Goal: Obtain resource: Download file/media

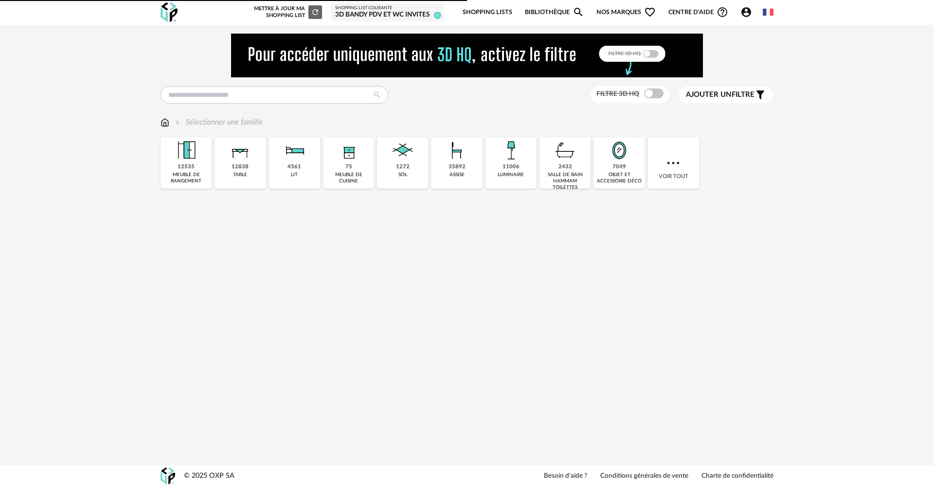
click at [227, 75] on div at bounding box center [467, 56] width 613 height 44
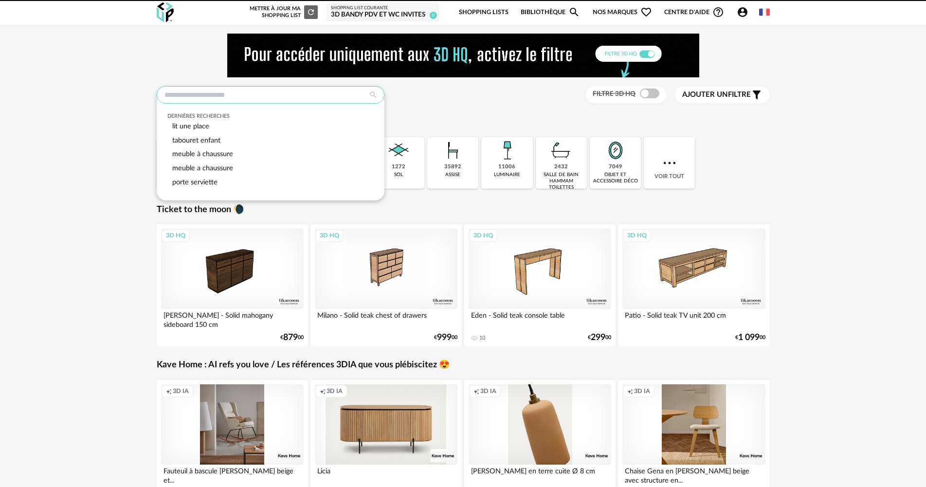
click at [206, 90] on input "text" at bounding box center [271, 95] width 228 height 18
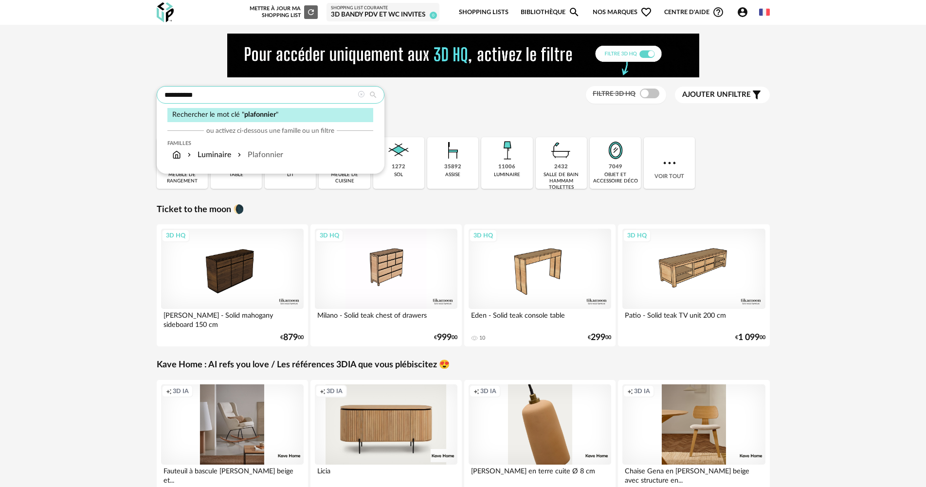
type input "**********"
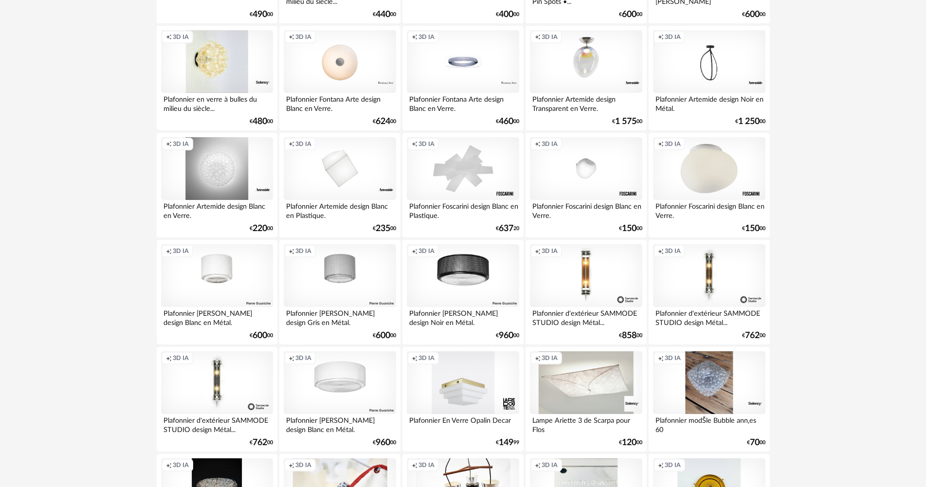
scroll to position [486, 0]
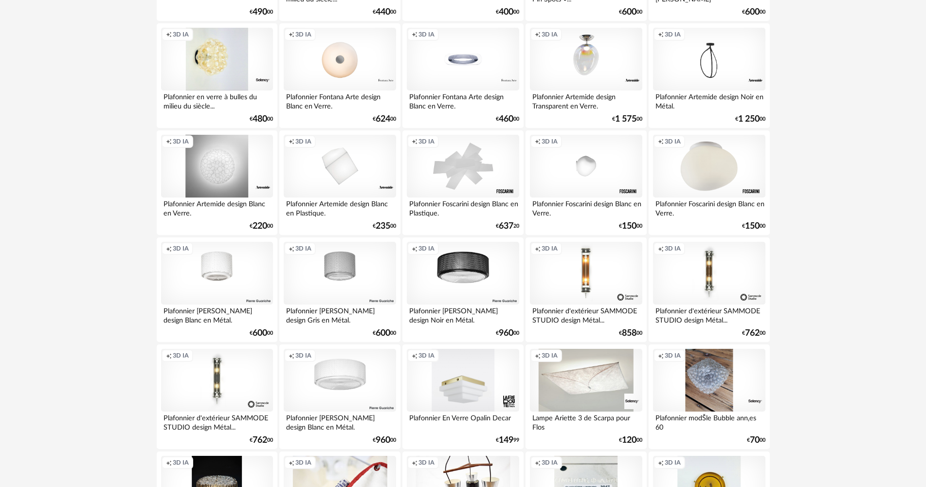
click at [700, 159] on div "Creation icon 3D IA" at bounding box center [709, 166] width 112 height 63
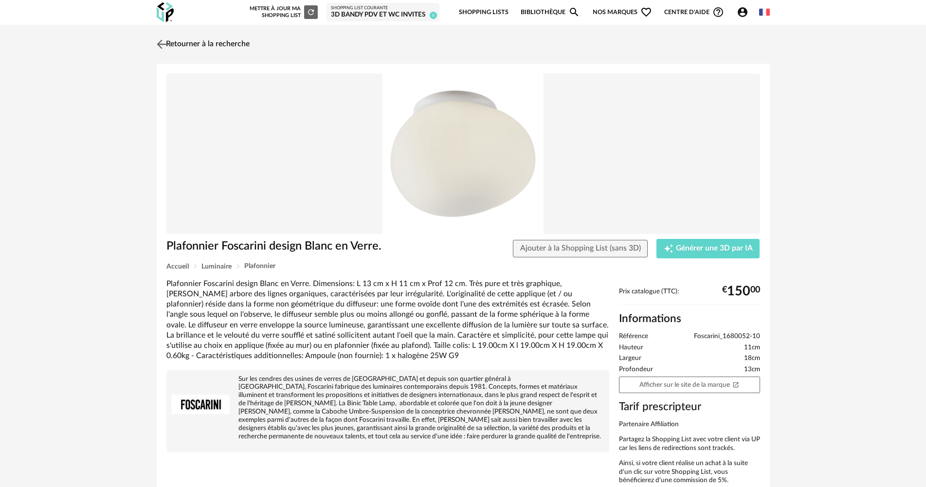
click at [165, 43] on img at bounding box center [161, 44] width 14 height 14
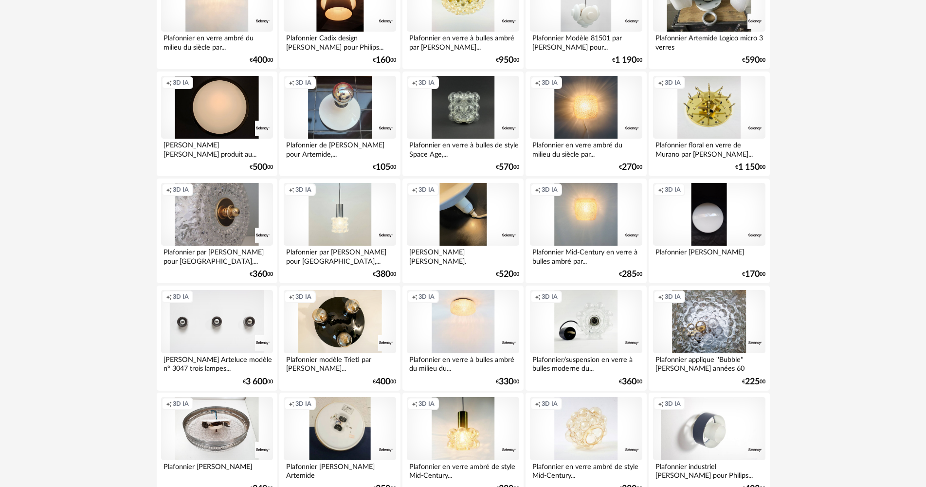
scroll to position [1906, 0]
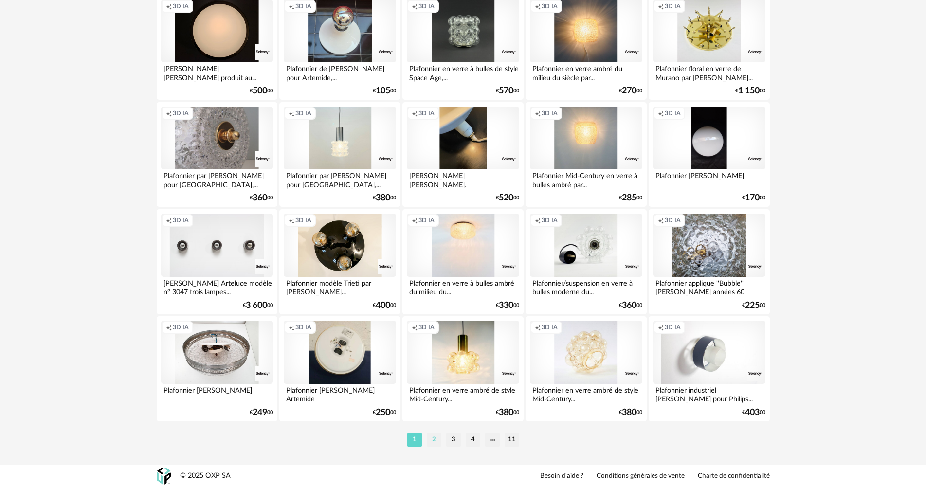
click at [433, 442] on li "2" at bounding box center [434, 440] width 15 height 14
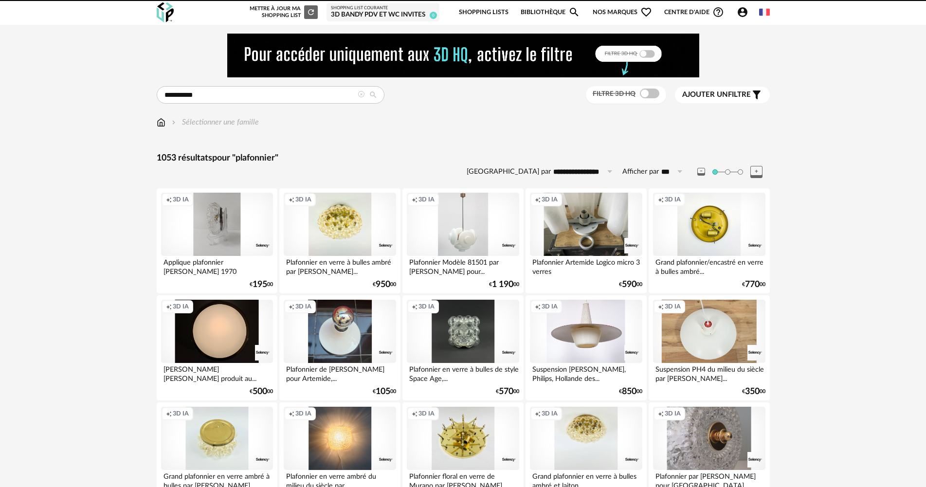
click at [745, 15] on icon "Account Circle icon" at bounding box center [742, 12] width 10 height 10
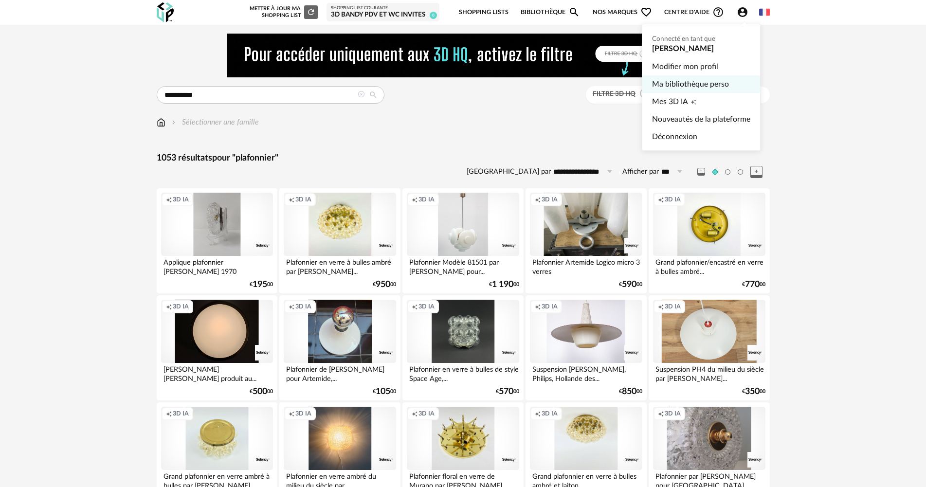
click at [709, 83] on link "Ma bibliothèque perso" at bounding box center [701, 84] width 98 height 18
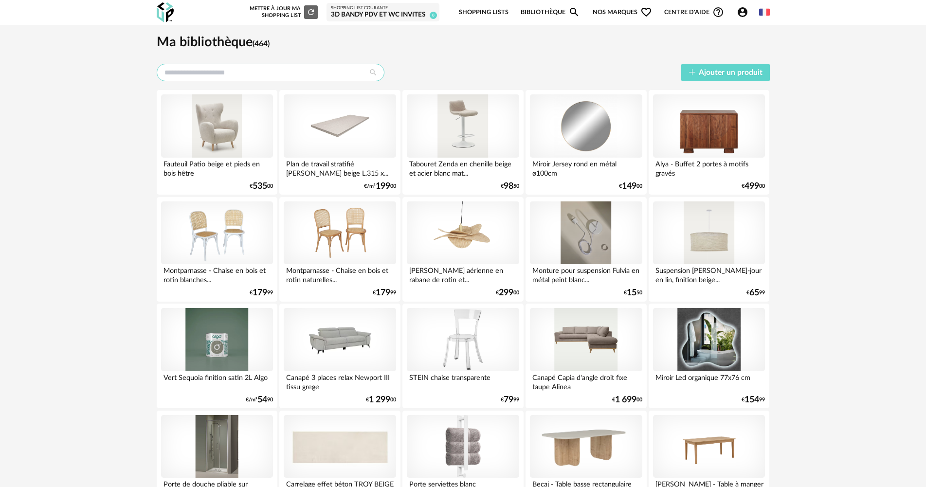
click at [213, 66] on input "text" at bounding box center [271, 73] width 228 height 18
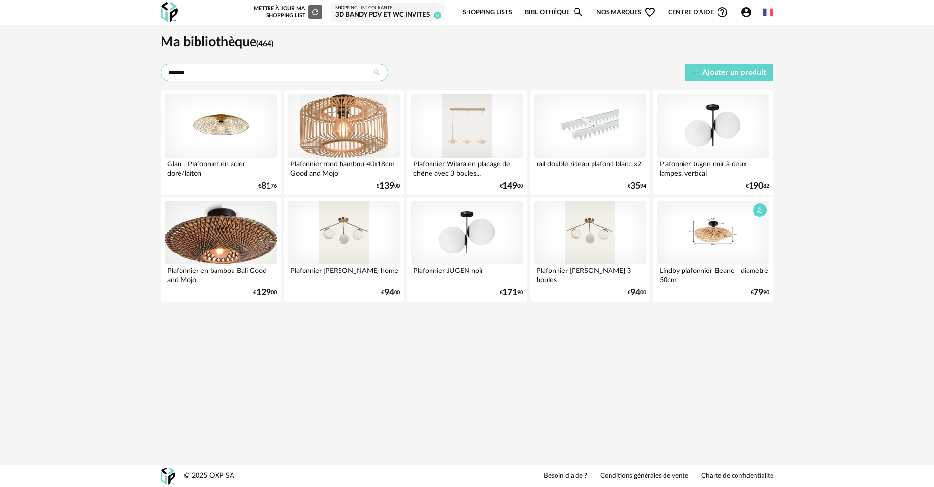
type input "******"
click at [728, 244] on div at bounding box center [713, 232] width 112 height 63
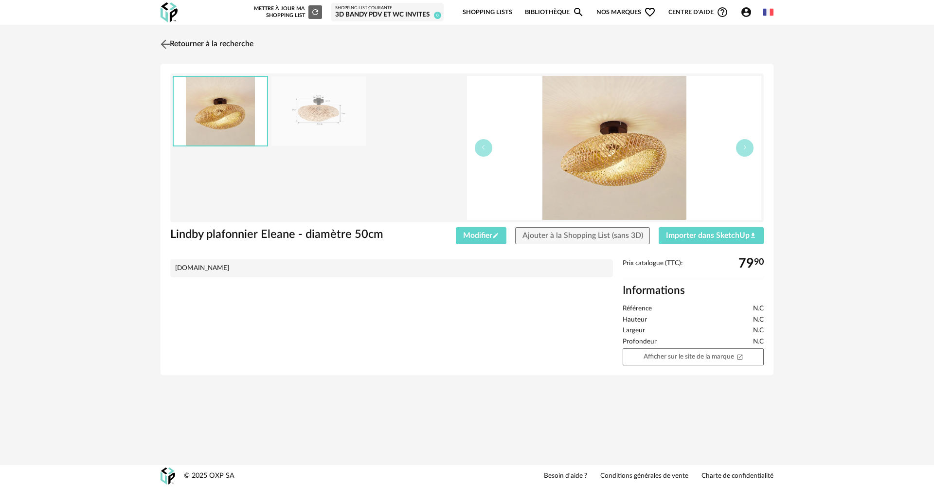
click at [168, 49] on img at bounding box center [166, 44] width 14 height 14
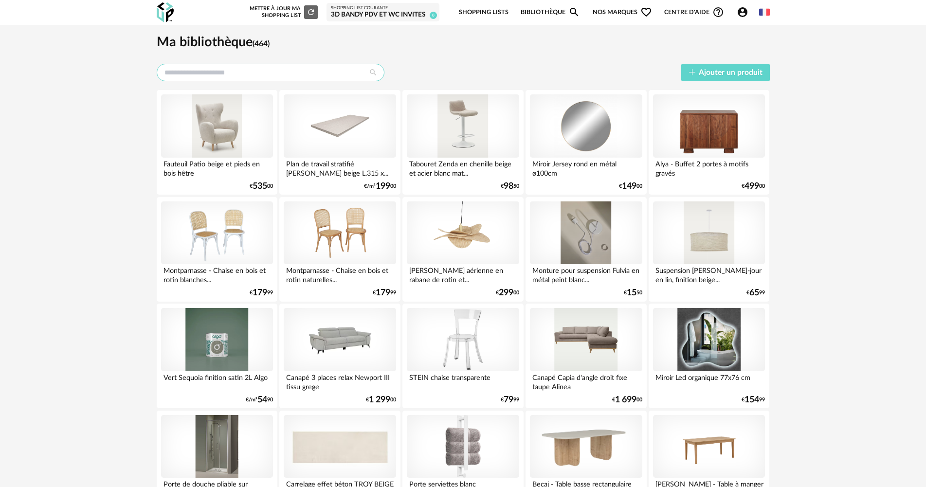
click at [226, 65] on input "text" at bounding box center [271, 73] width 228 height 18
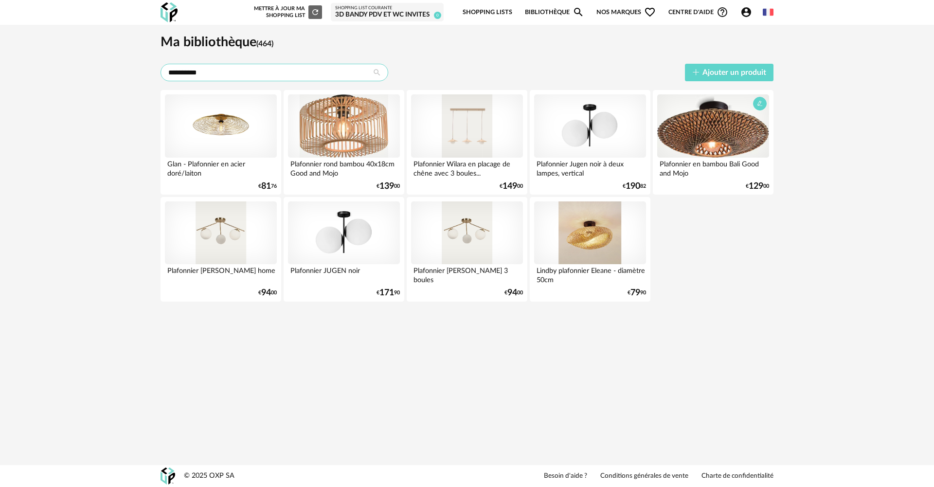
type input "**********"
click at [717, 126] on div at bounding box center [713, 125] width 112 height 63
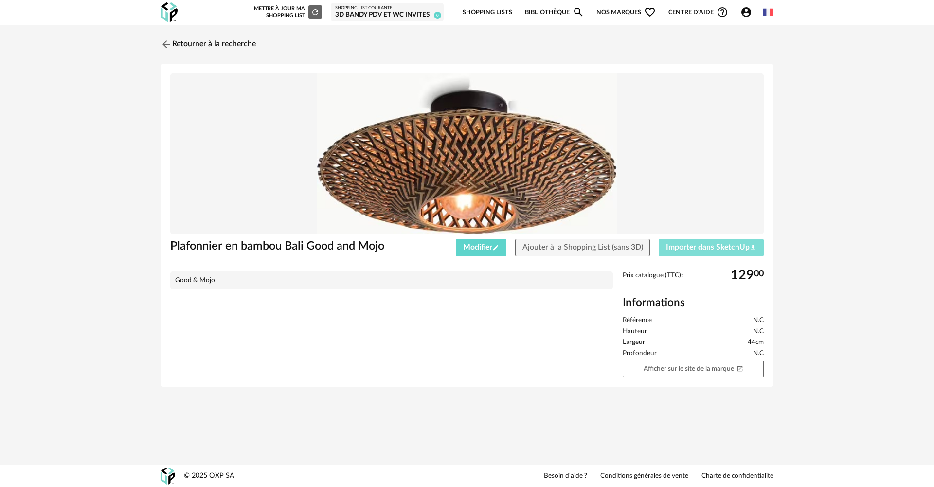
click at [694, 247] on span "Importer dans SketchUp Download icon" at bounding box center [711, 247] width 90 height 8
click at [701, 249] on span "Importer dans SketchUp Download icon" at bounding box center [711, 247] width 90 height 8
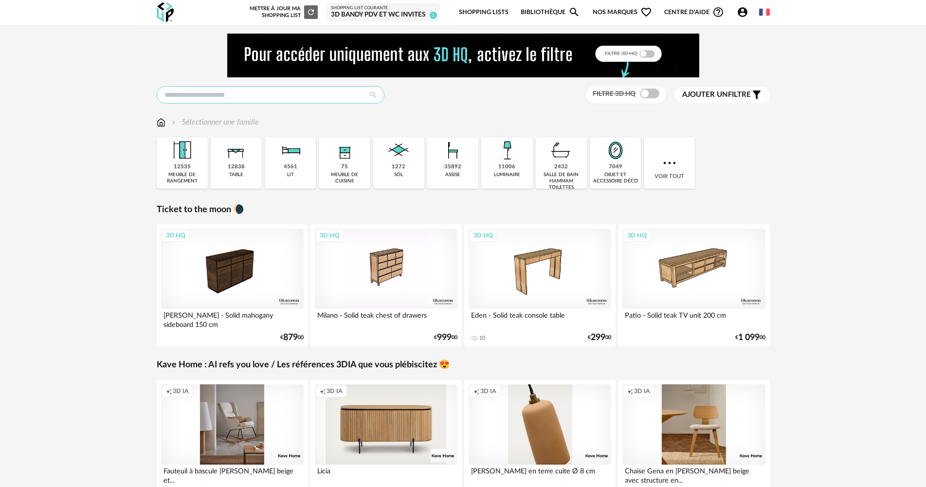
click at [252, 90] on input "text" at bounding box center [271, 95] width 228 height 18
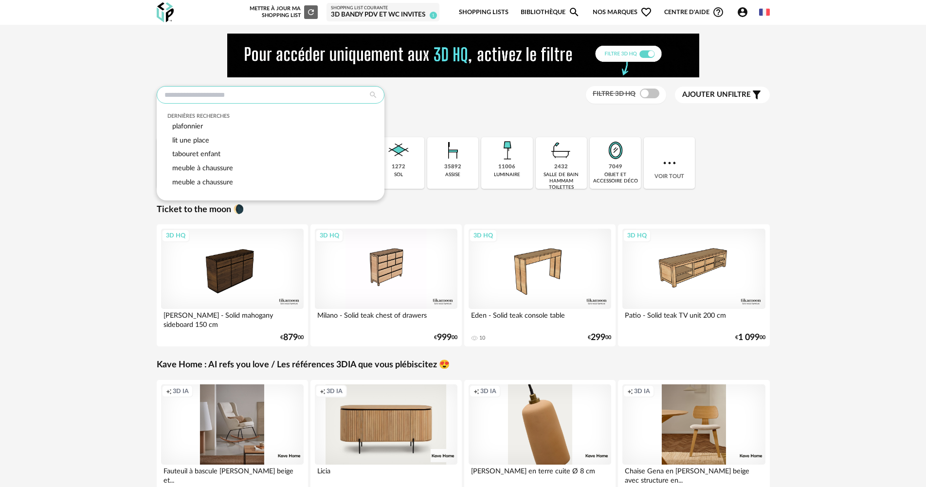
type input "*"
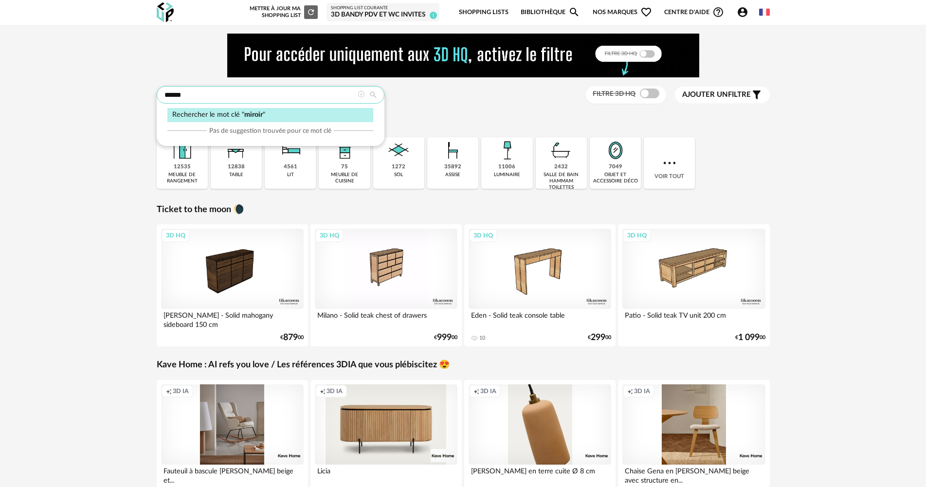
type input "******"
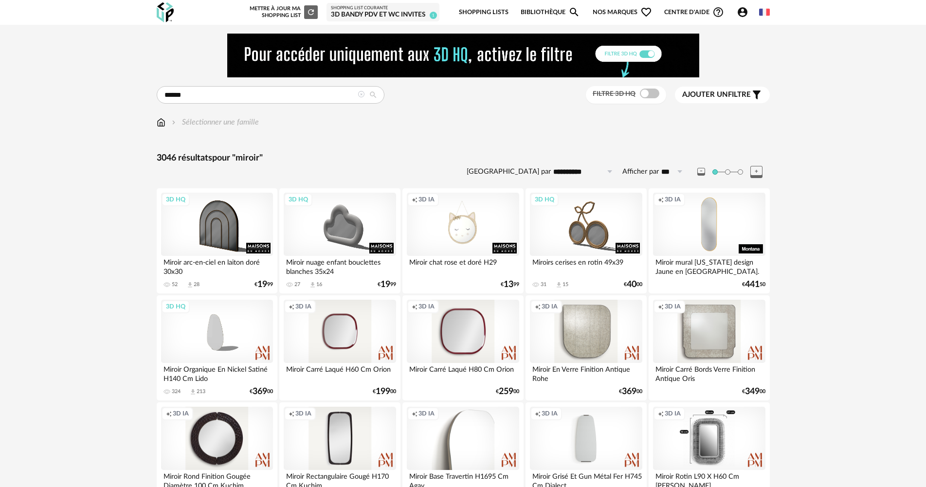
click at [739, 10] on icon "Account Circle icon" at bounding box center [742, 12] width 10 height 10
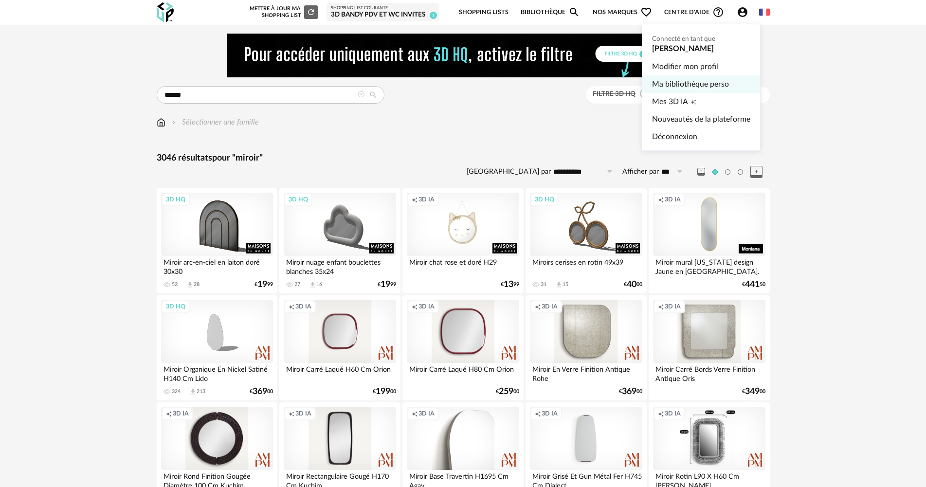
click at [693, 79] on link "Ma bibliothèque perso" at bounding box center [701, 84] width 98 height 18
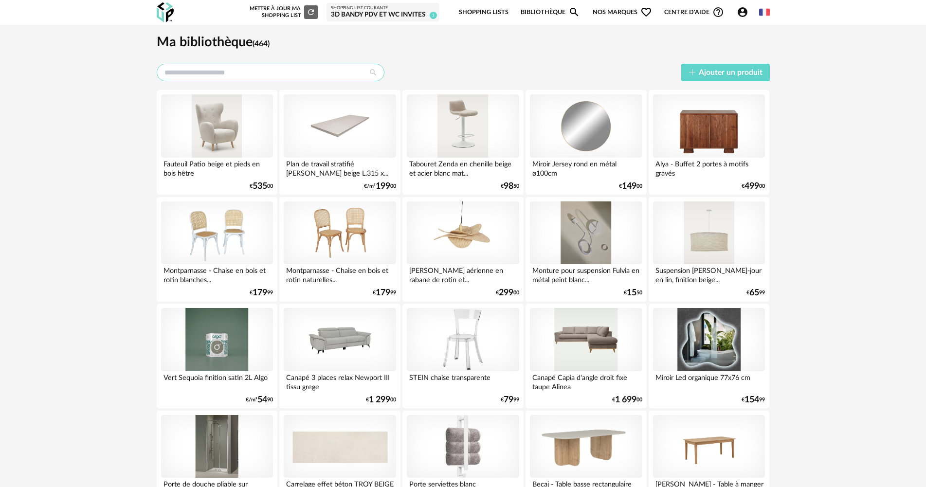
click at [170, 70] on input "text" at bounding box center [271, 73] width 228 height 18
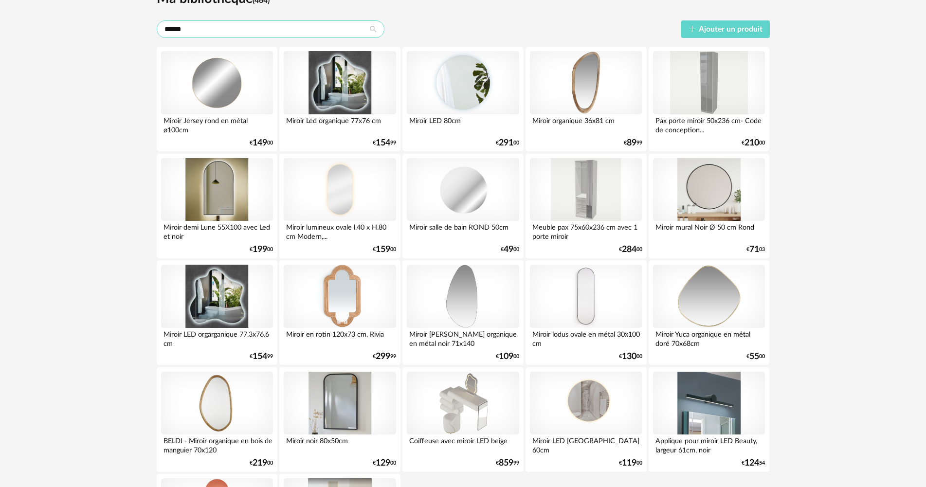
scroll to position [49, 0]
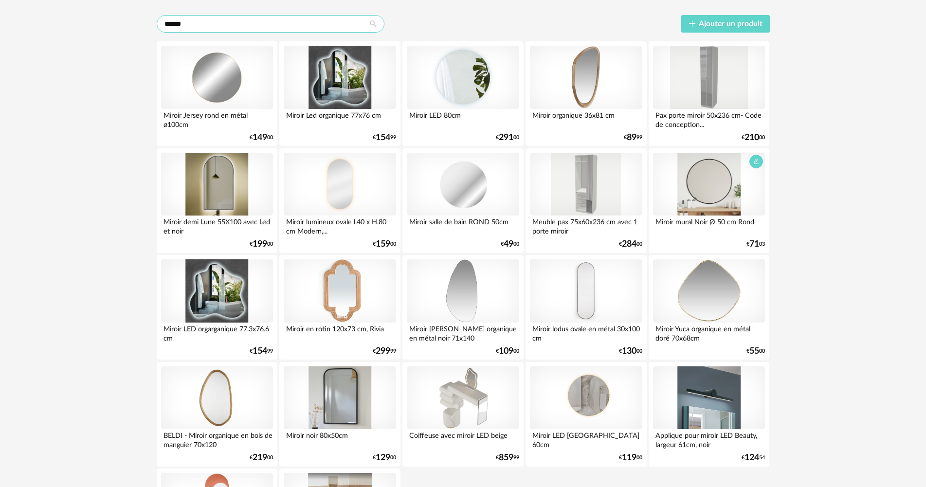
type input "******"
click at [698, 188] on div at bounding box center [709, 184] width 112 height 63
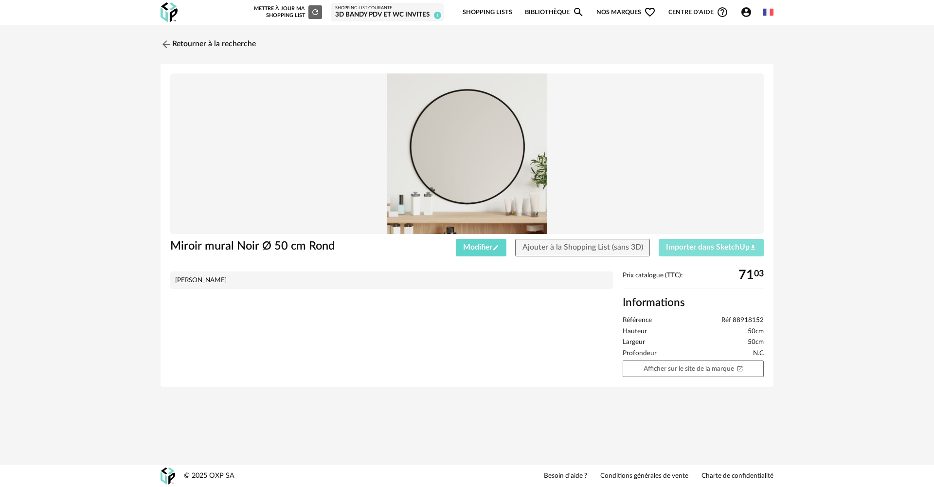
click at [682, 242] on button "Importer dans SketchUp Download icon" at bounding box center [711, 248] width 105 height 18
click at [182, 45] on link "Retourner à la recherche" at bounding box center [205, 44] width 95 height 21
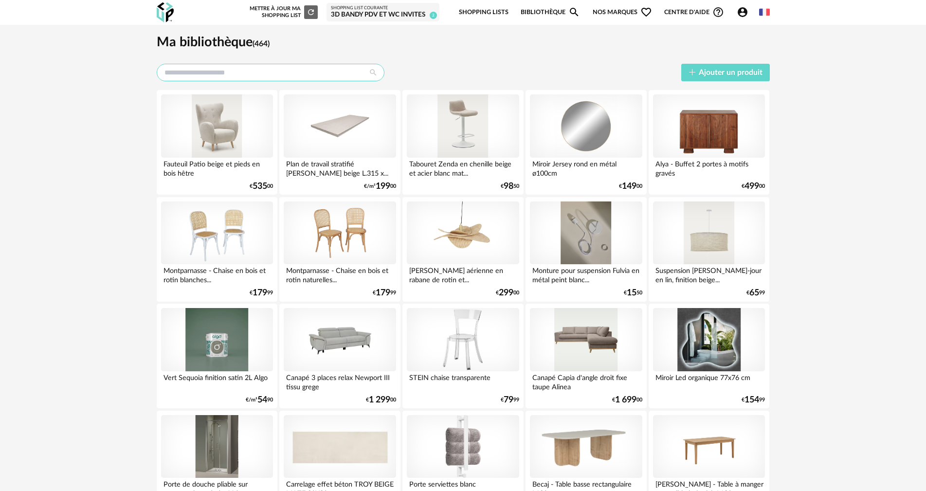
click at [212, 64] on input "text" at bounding box center [271, 73] width 228 height 18
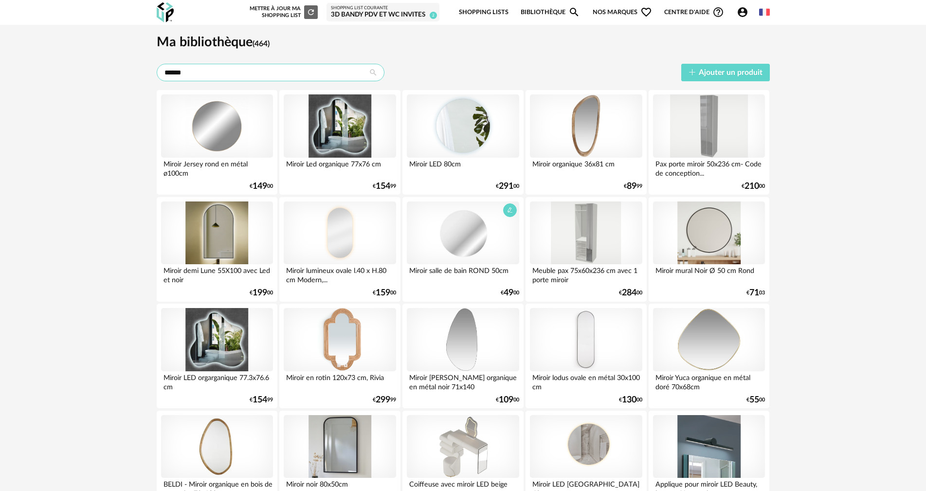
type input "******"
click at [461, 240] on div at bounding box center [463, 232] width 112 height 63
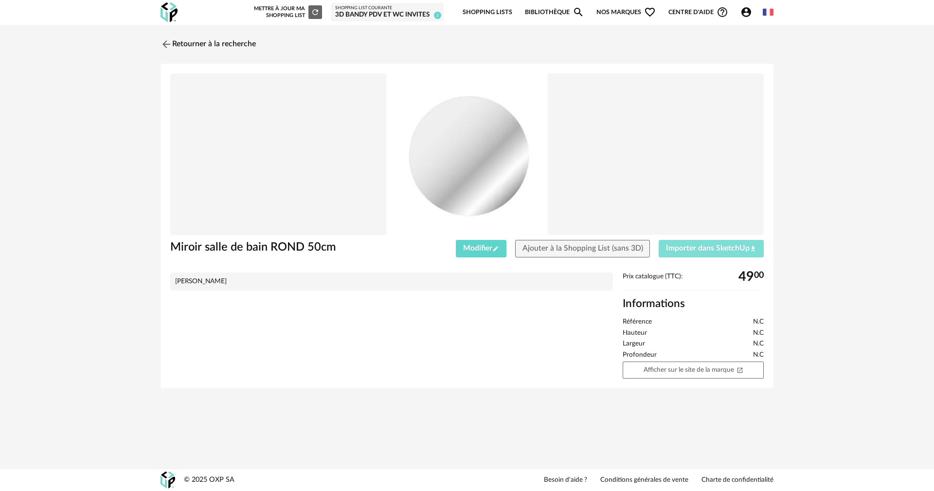
click at [697, 248] on span "Importer dans SketchUp Download icon" at bounding box center [711, 248] width 90 height 8
